Goal: Task Accomplishment & Management: Manage account settings

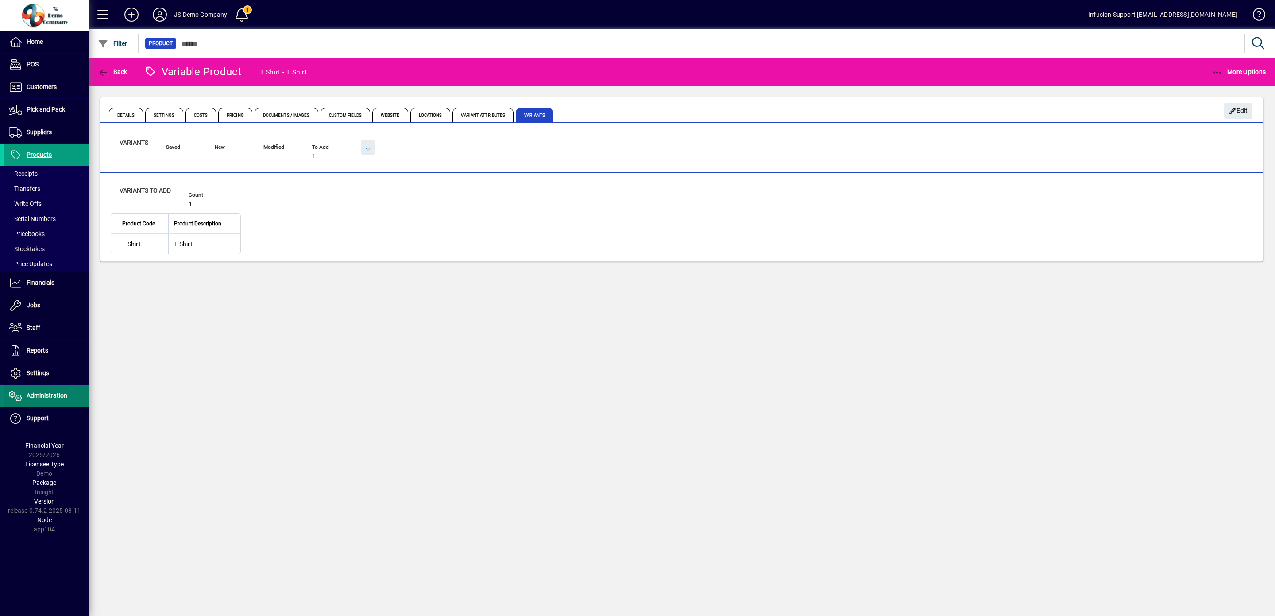
click at [37, 397] on span "Administration" at bounding box center [47, 395] width 41 height 7
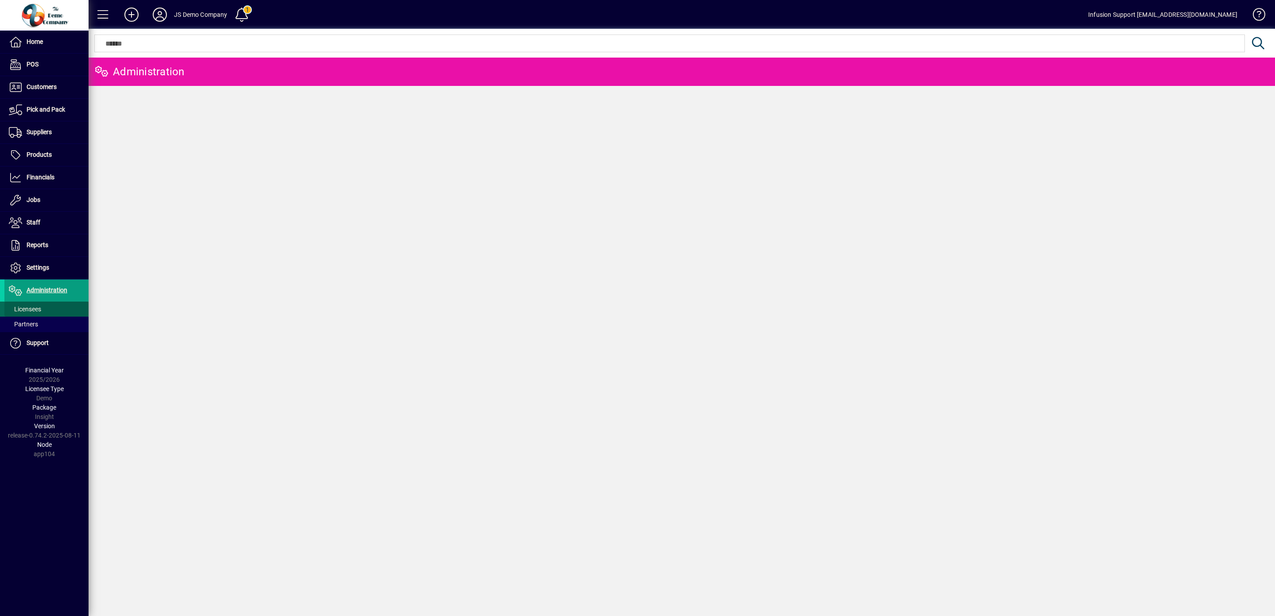
click at [26, 310] on span "Licensees" at bounding box center [25, 308] width 32 height 7
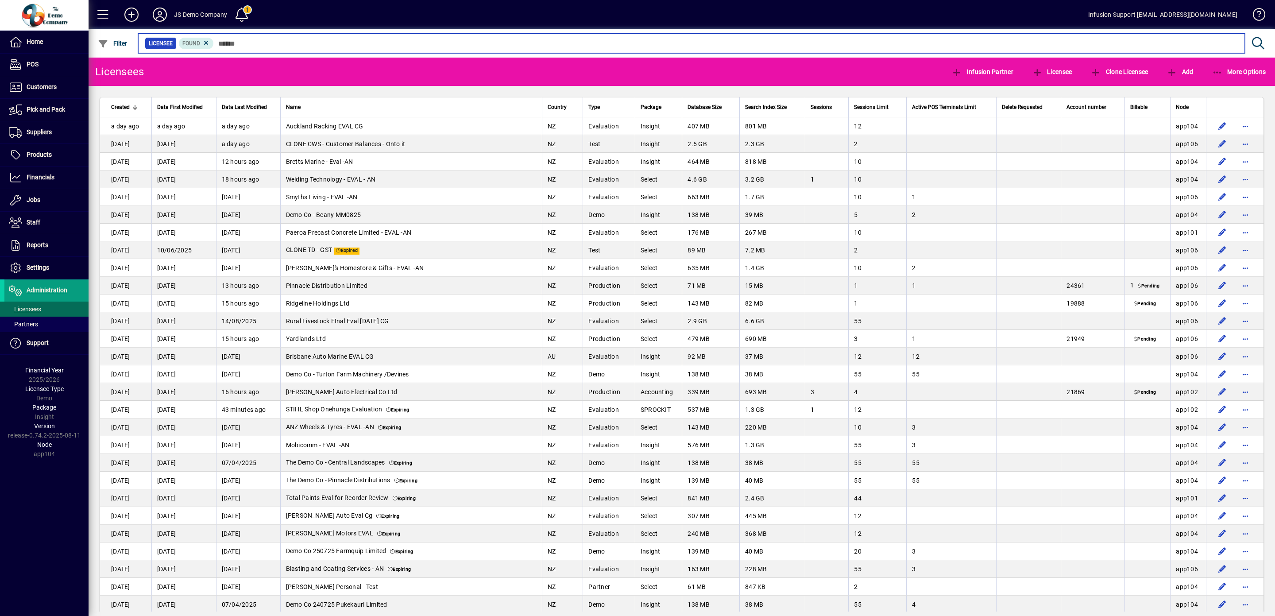
click at [236, 42] on input "text" at bounding box center [726, 43] width 1024 height 12
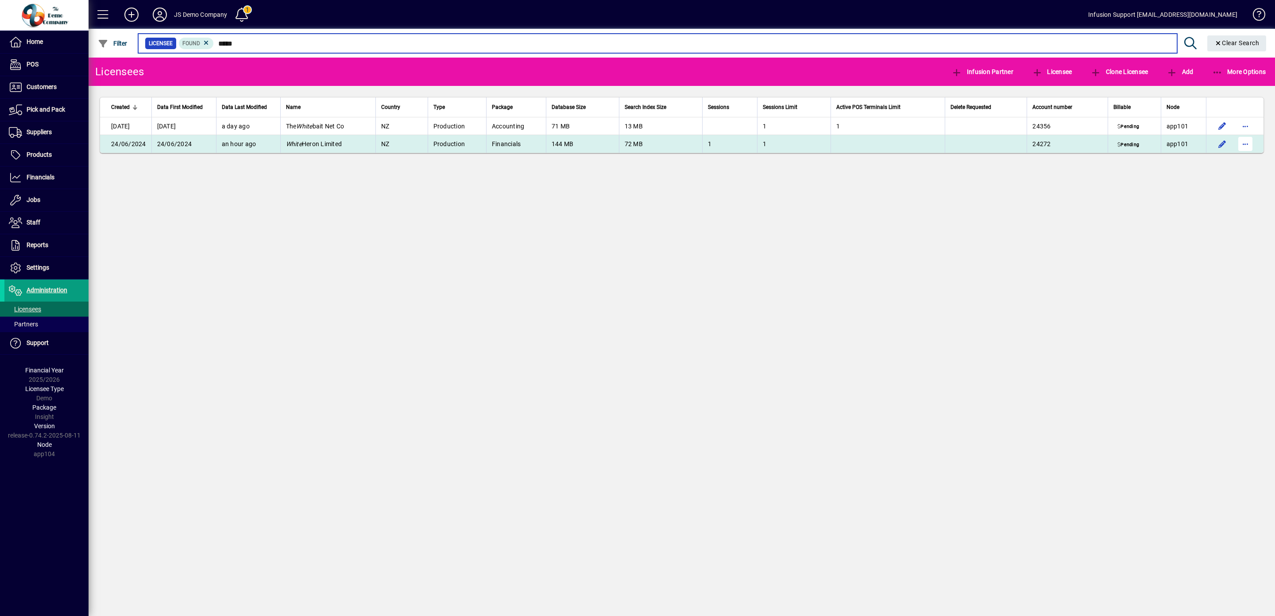
type input "*****"
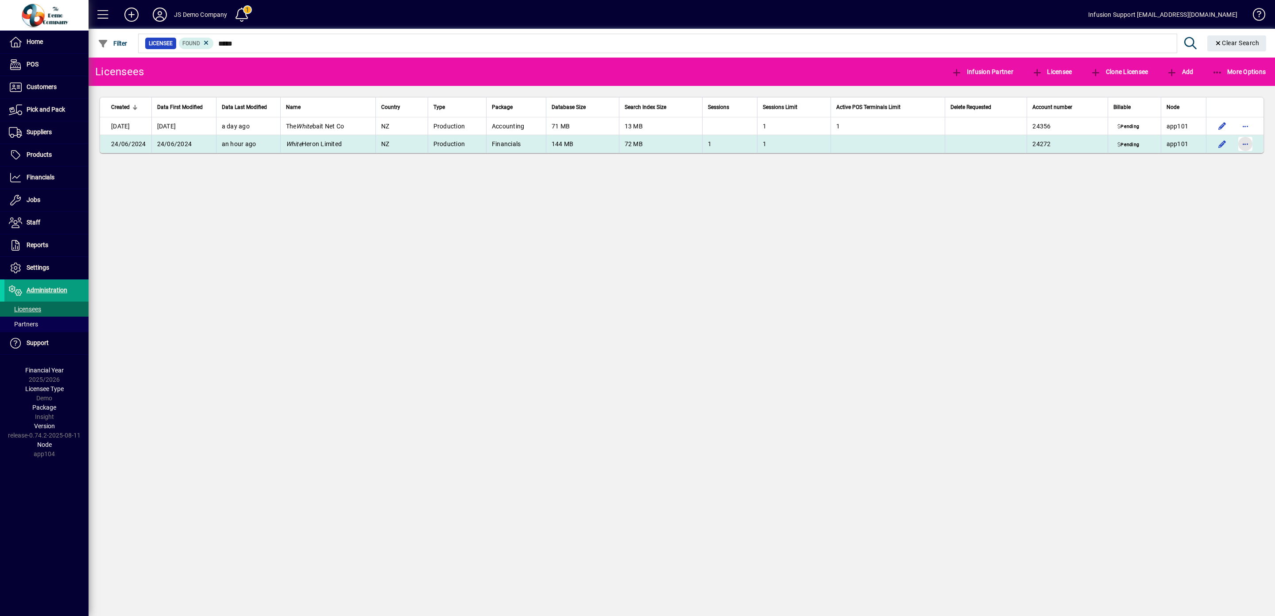
click at [1247, 143] on span "button" at bounding box center [1245, 143] width 21 height 21
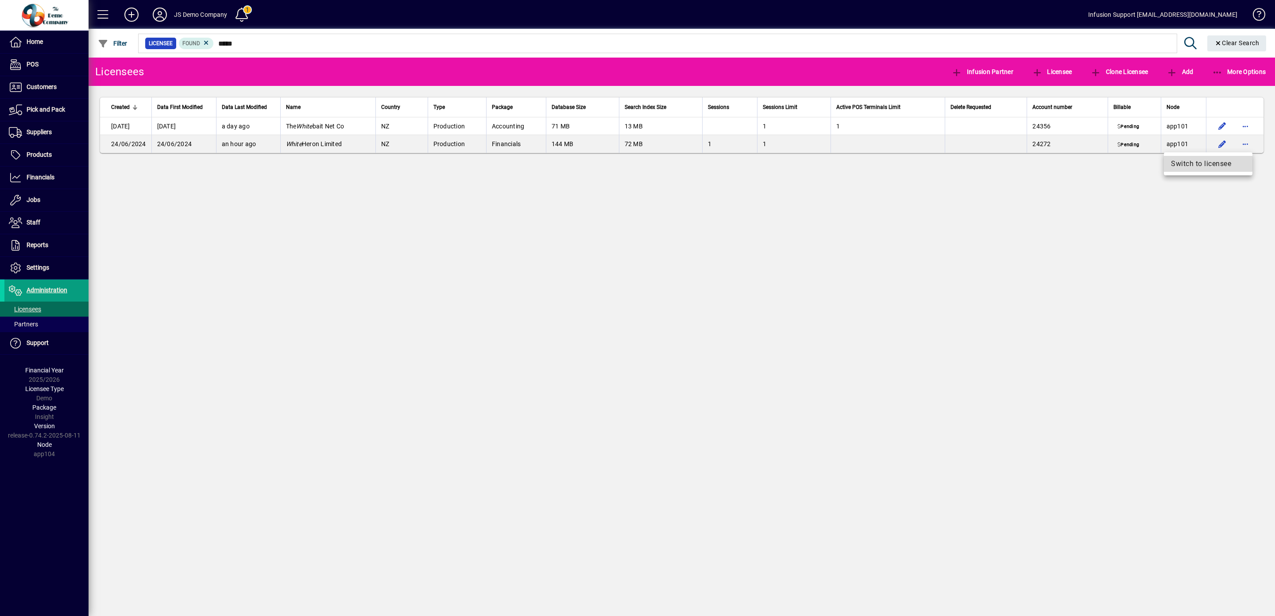
click at [1192, 158] on button "Switch to licensee" at bounding box center [1208, 164] width 89 height 16
